Goal: Check status: Check status

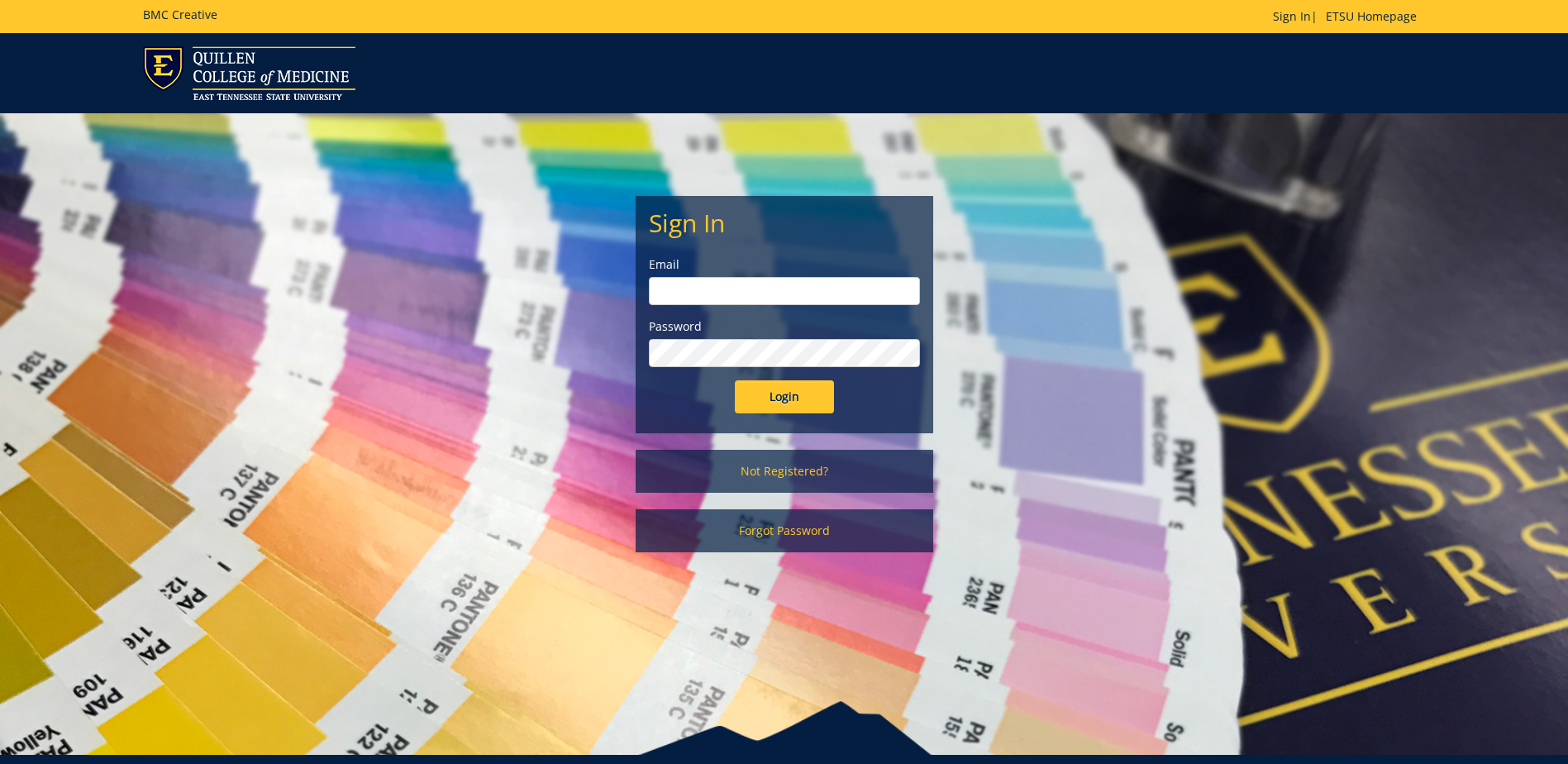
type input "postal@etsu.edu"
click at [785, 399] on input "Login" at bounding box center [784, 396] width 99 height 33
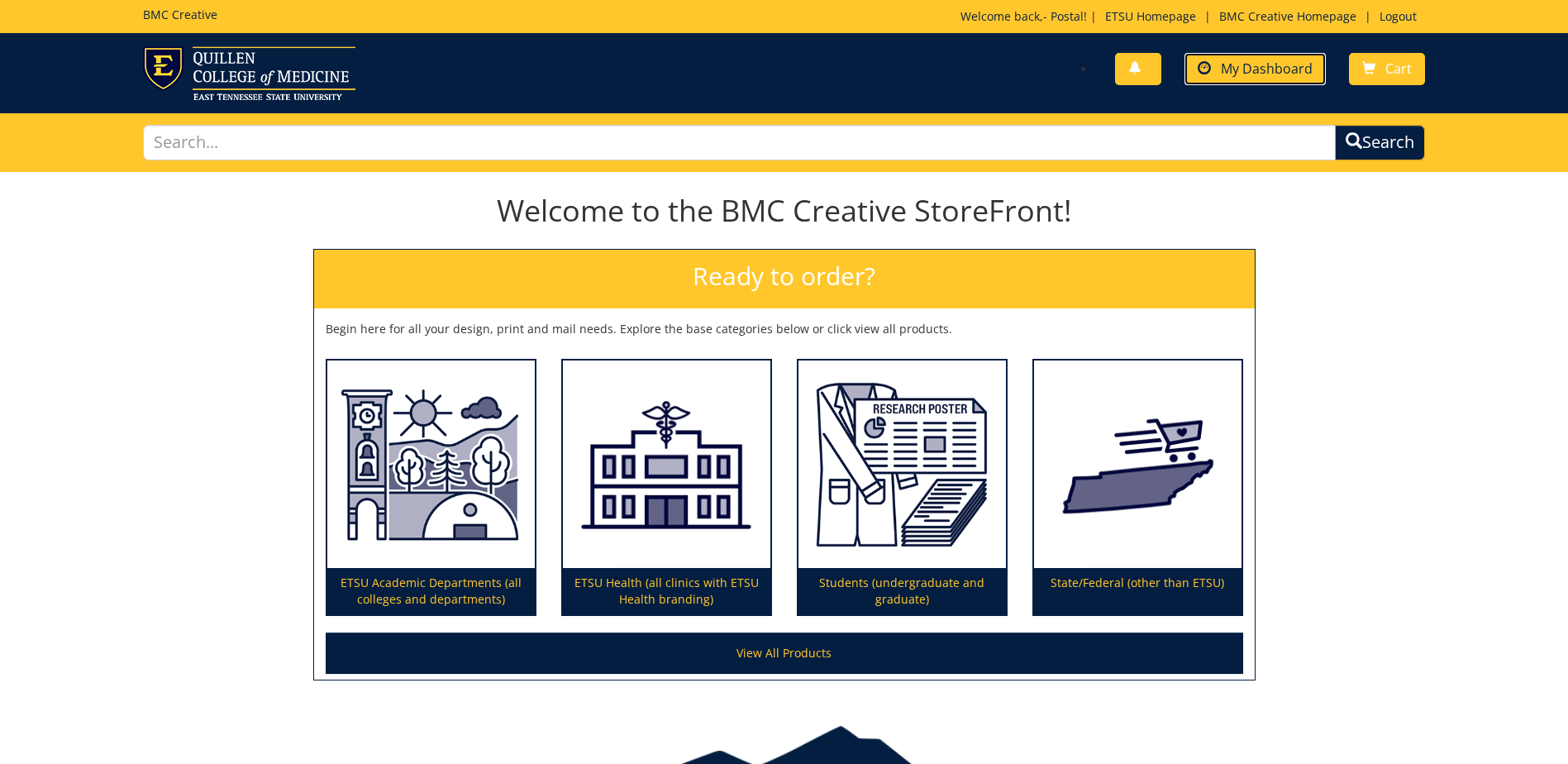
click at [1253, 71] on span "My Dashboard" at bounding box center [1266, 68] width 92 height 18
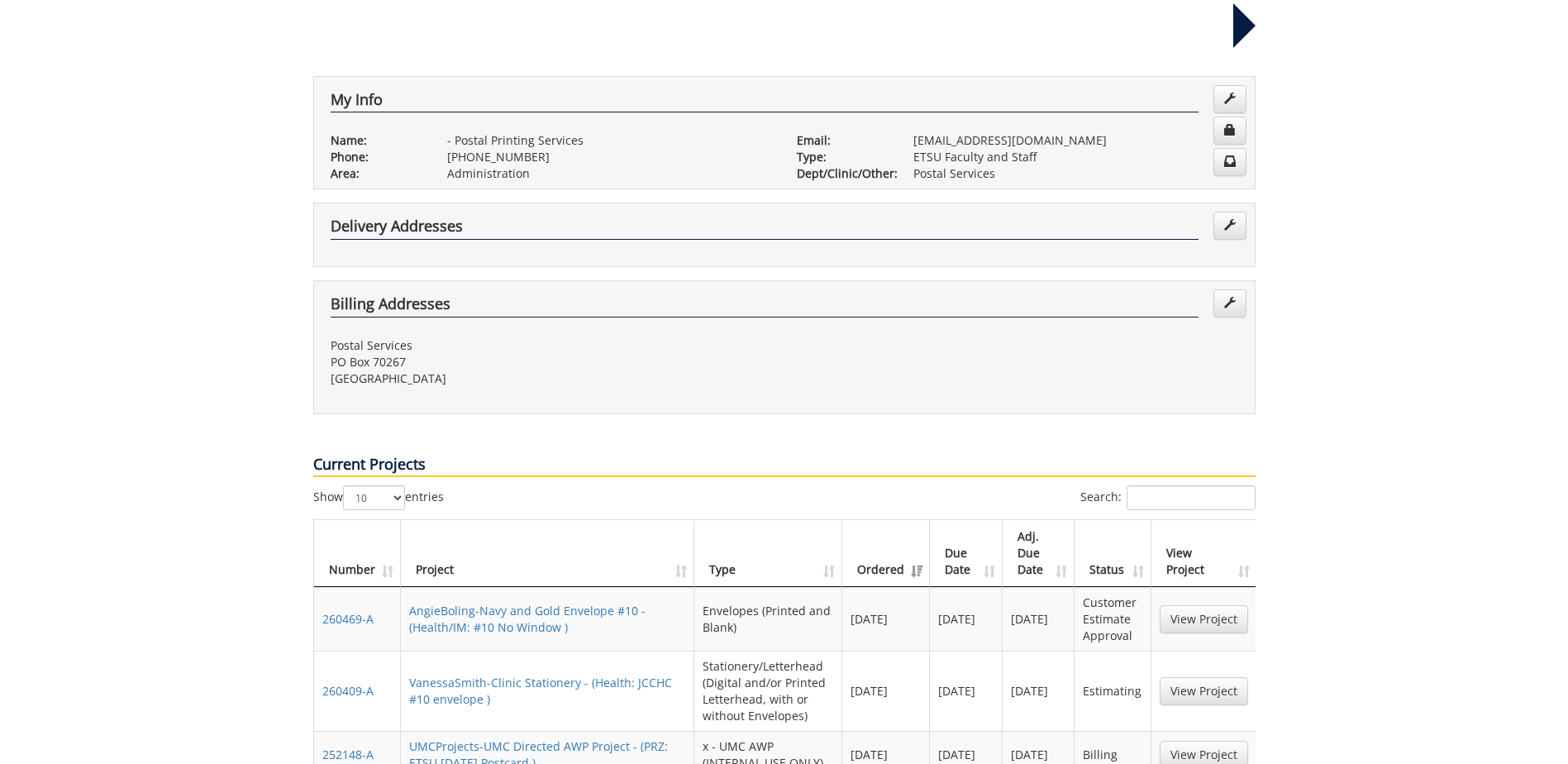
scroll to position [330, 0]
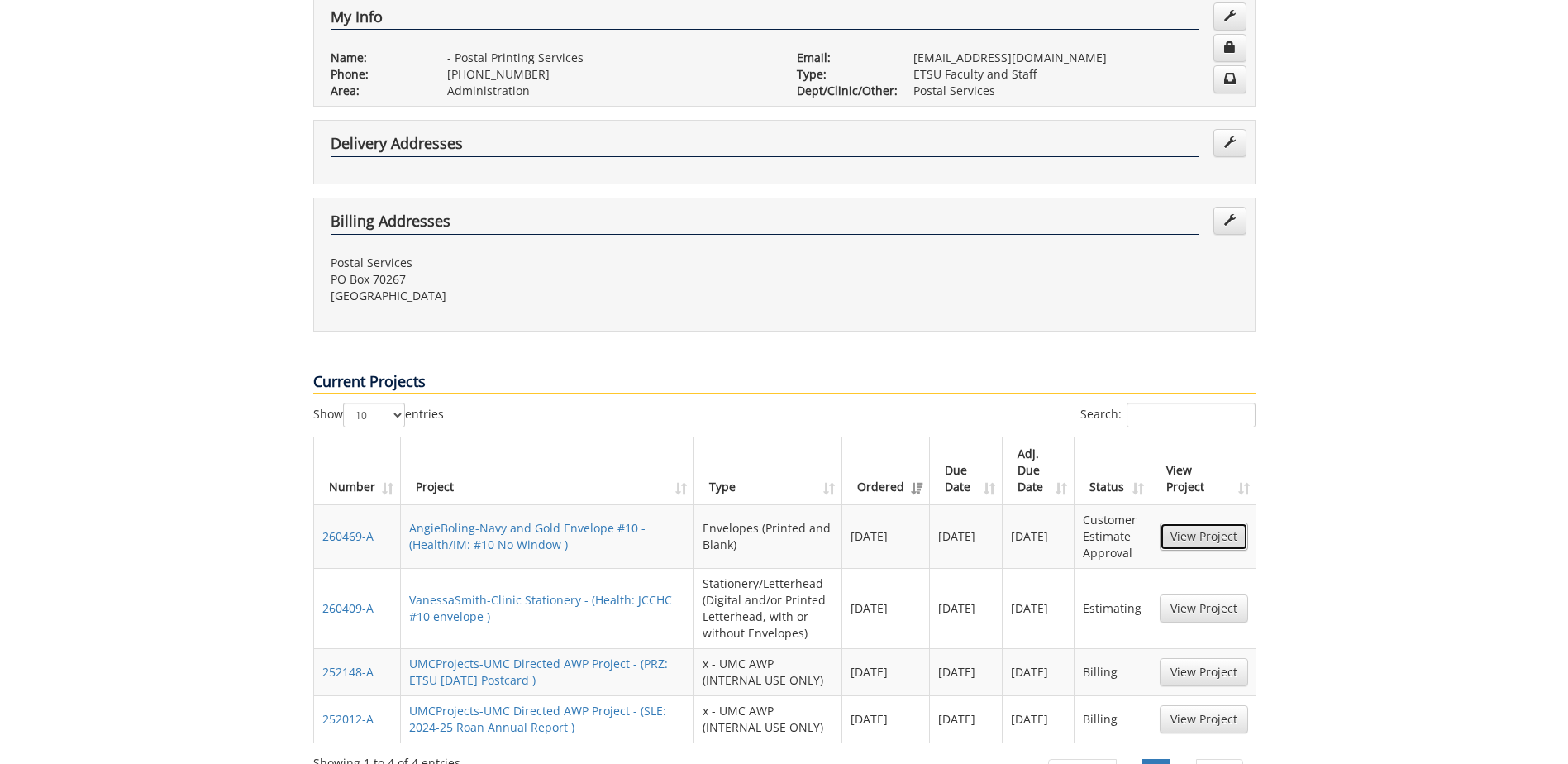
click at [1189, 522] on link "View Project" at bounding box center [1203, 536] width 89 height 28
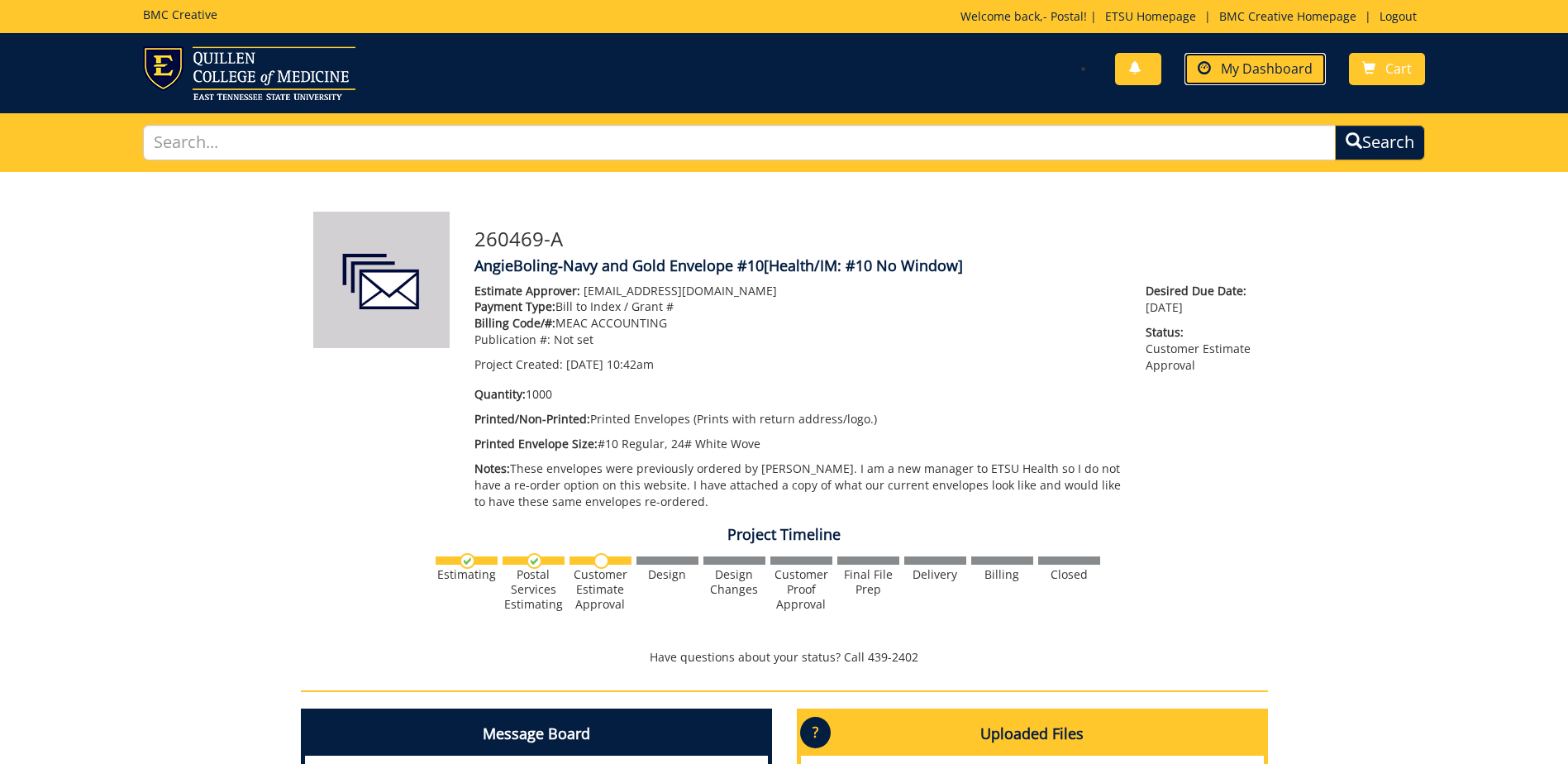
click at [1266, 67] on span "My Dashboard" at bounding box center [1266, 68] width 92 height 18
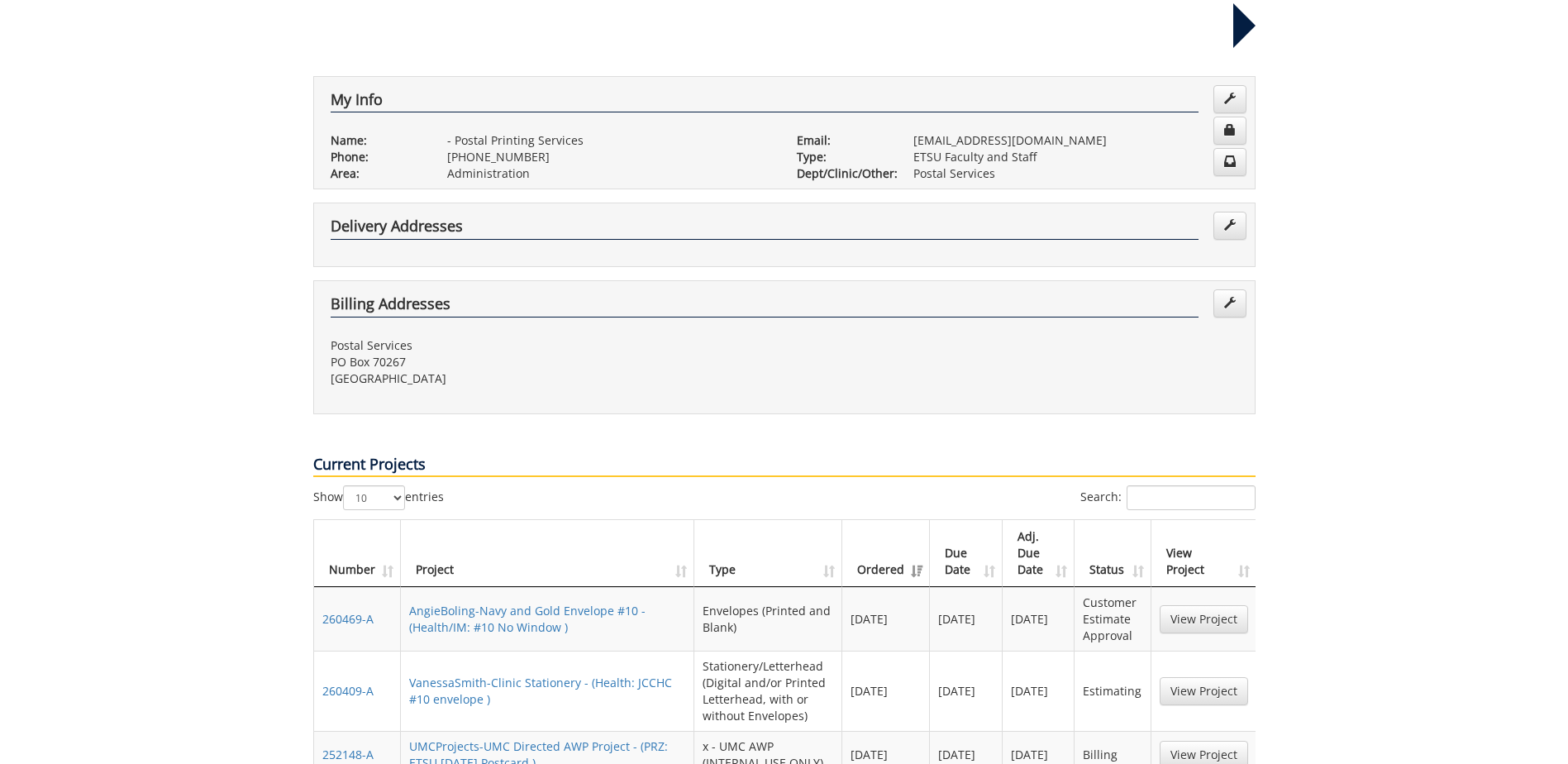
scroll to position [330, 0]
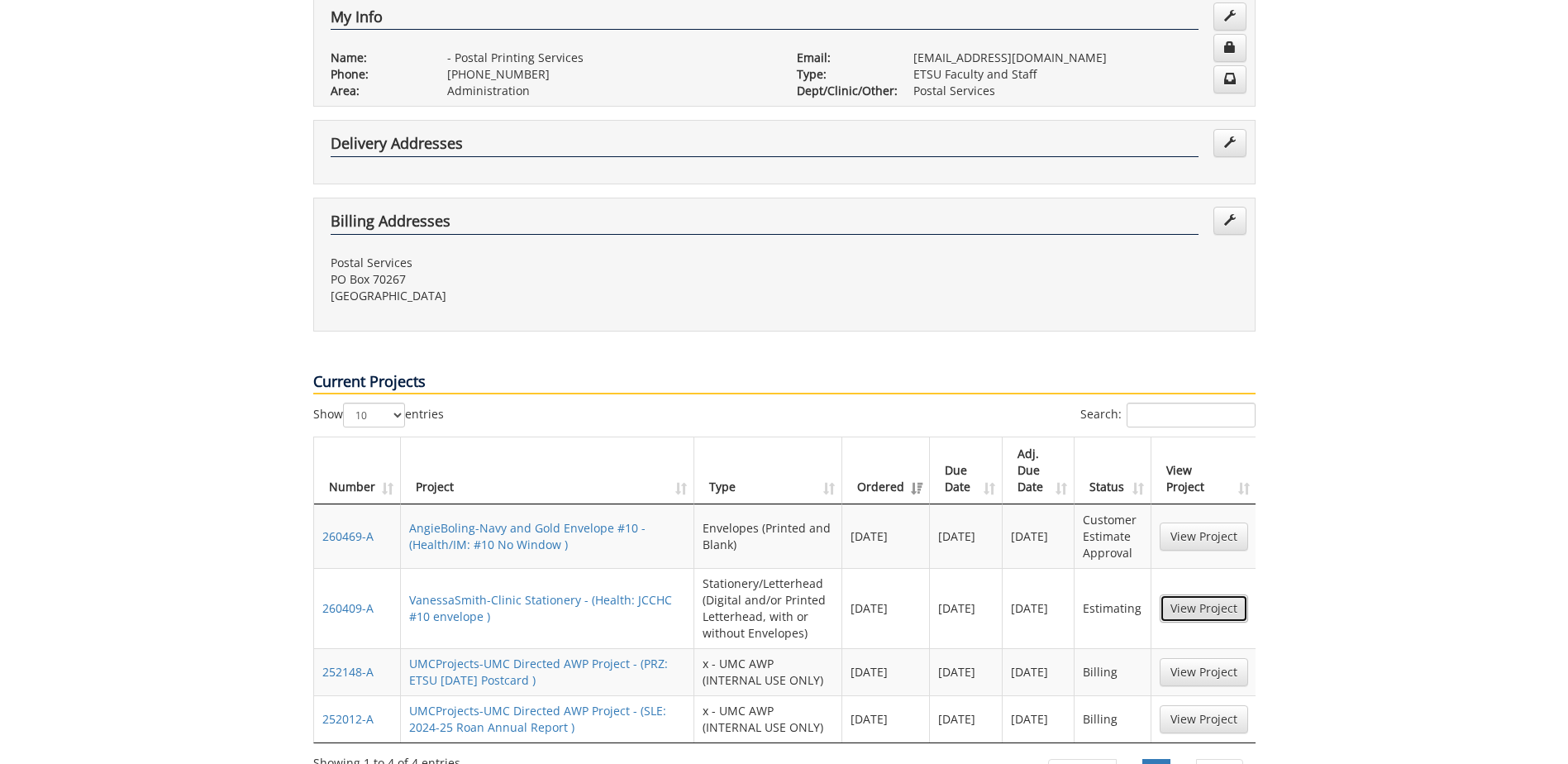
click at [1207, 594] on link "View Project" at bounding box center [1203, 607] width 89 height 28
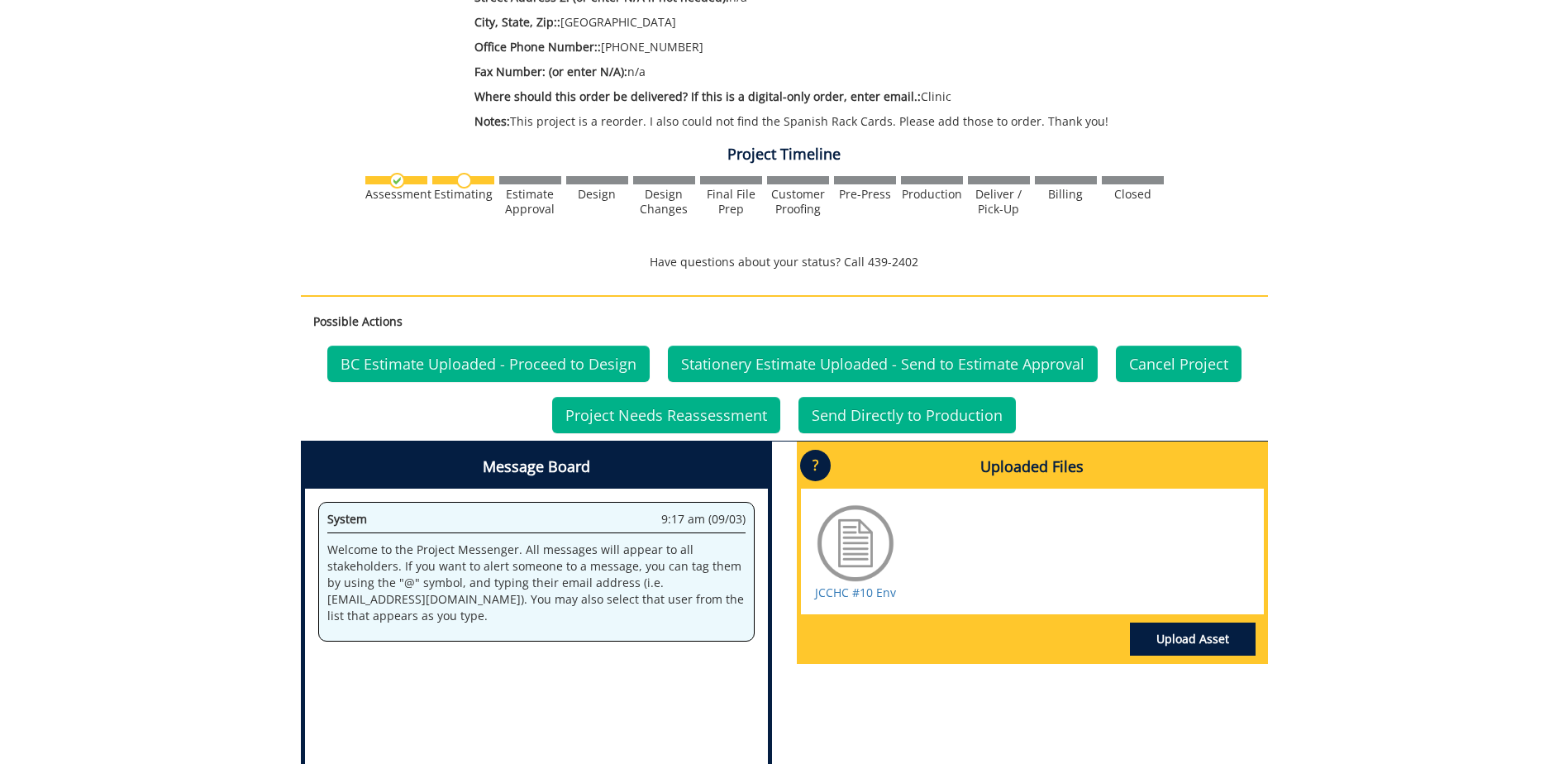
scroll to position [661, 0]
